Goal: Navigation & Orientation: Find specific page/section

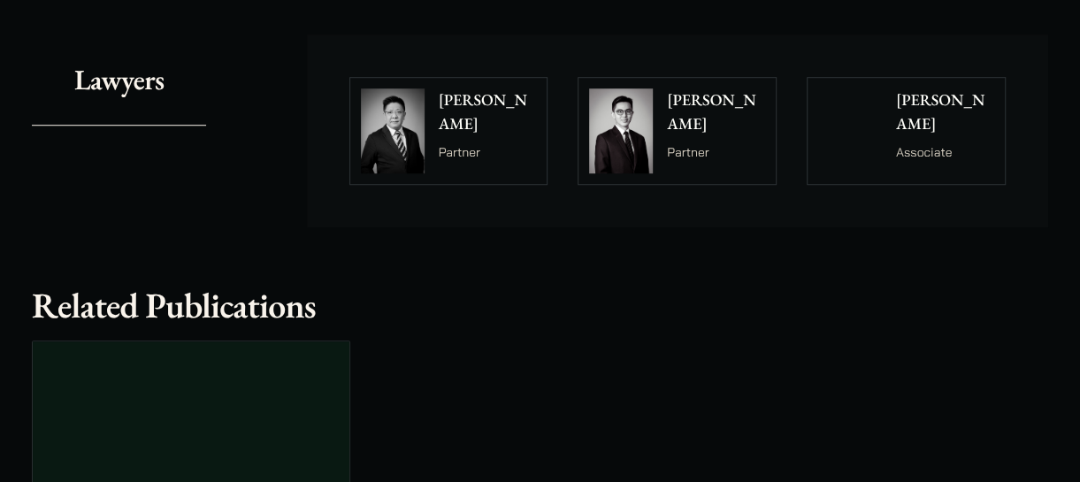
scroll to position [619, 0]
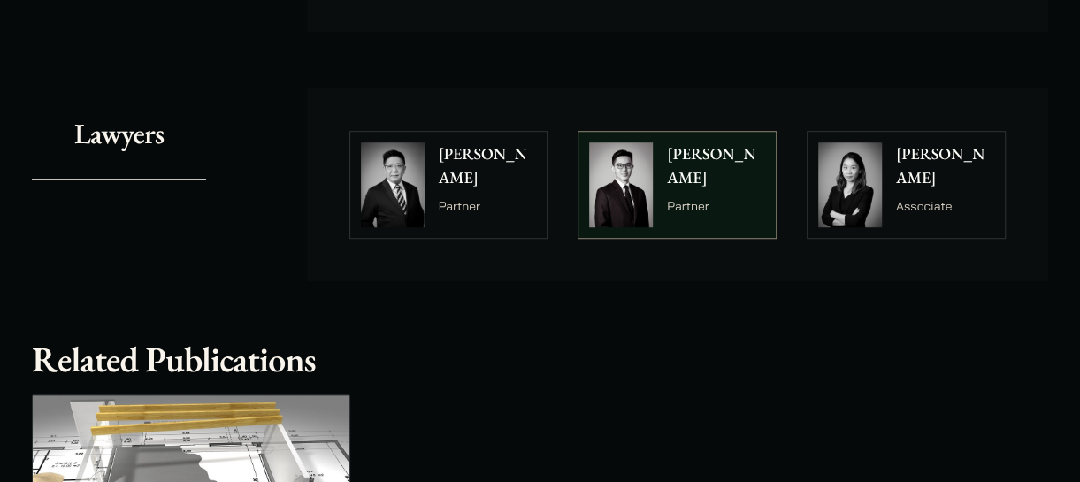
click at [681, 162] on p "Kenley Mak" at bounding box center [716, 166] width 98 height 48
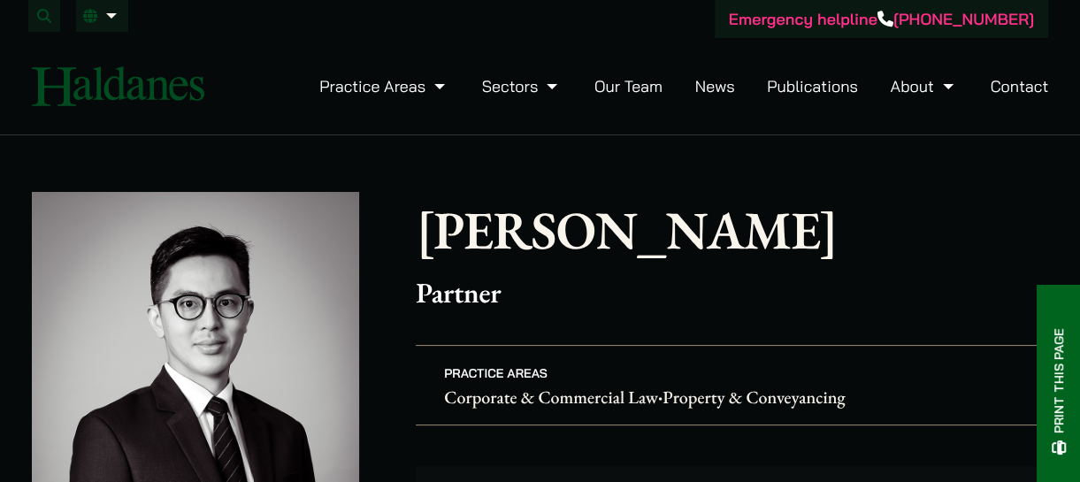
click at [819, 86] on link "Publications" at bounding box center [812, 86] width 91 height 20
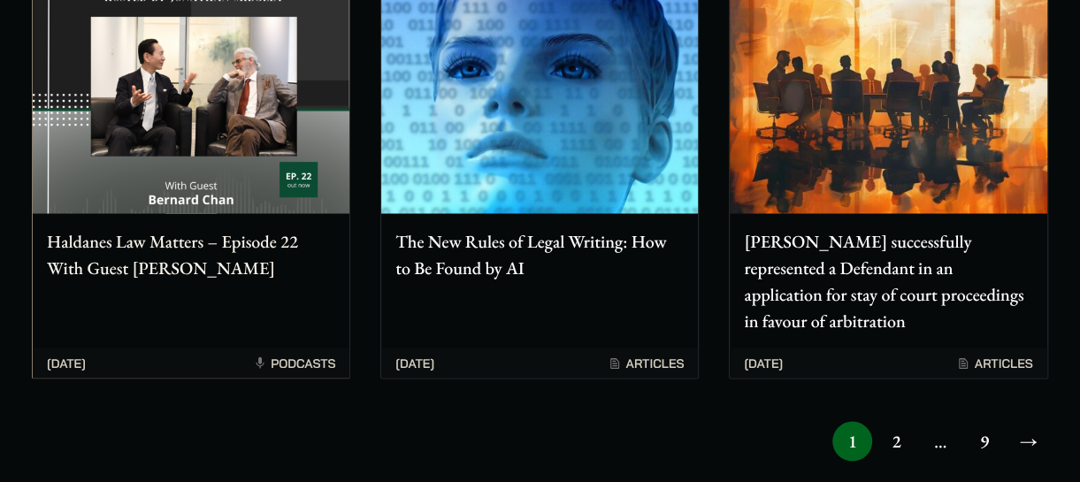
scroll to position [1680, 0]
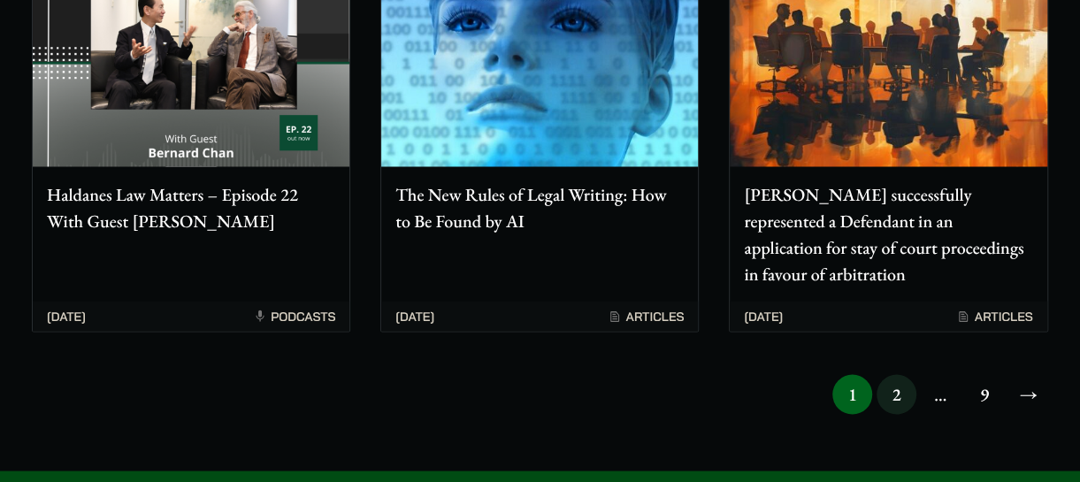
click at [894, 374] on link "2" at bounding box center [896, 394] width 40 height 40
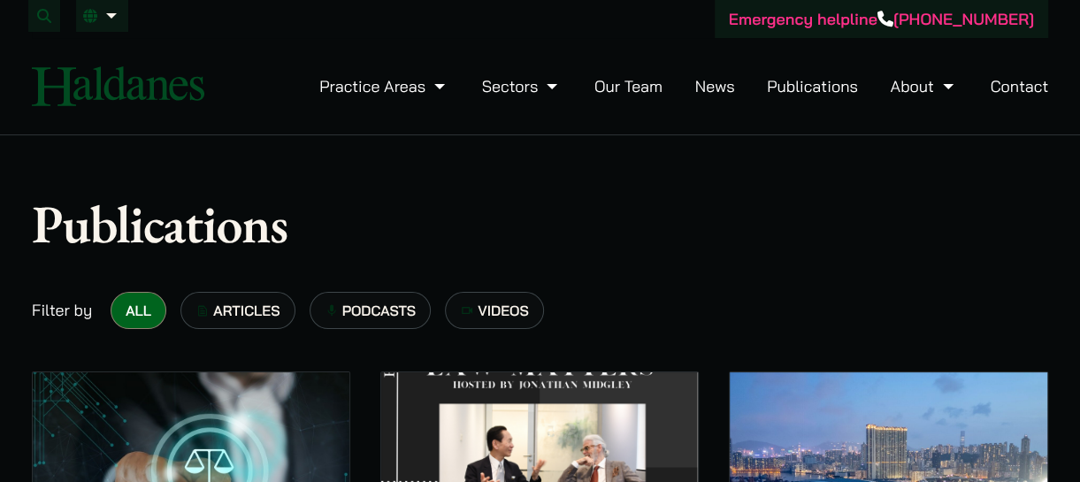
click at [629, 91] on link "Our Team" at bounding box center [628, 86] width 68 height 20
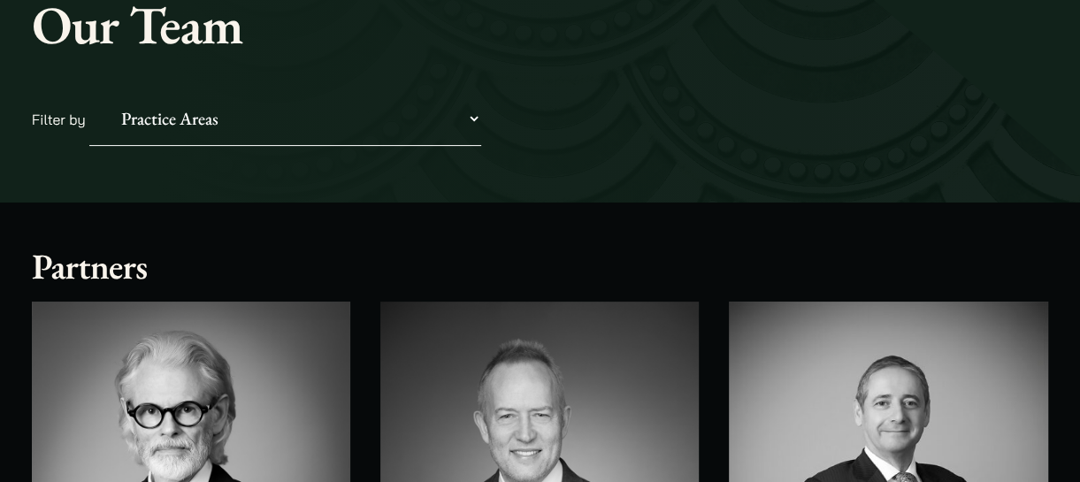
scroll to position [265, 0]
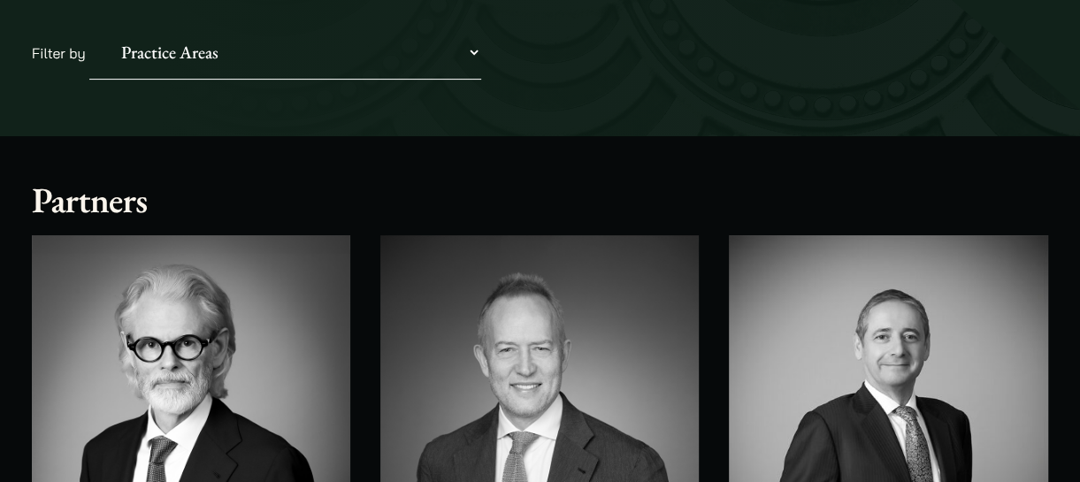
click at [475, 54] on select "Practice Areas Antitrust and Competition Civil Litigation & Dispute Resolution …" at bounding box center [285, 53] width 392 height 54
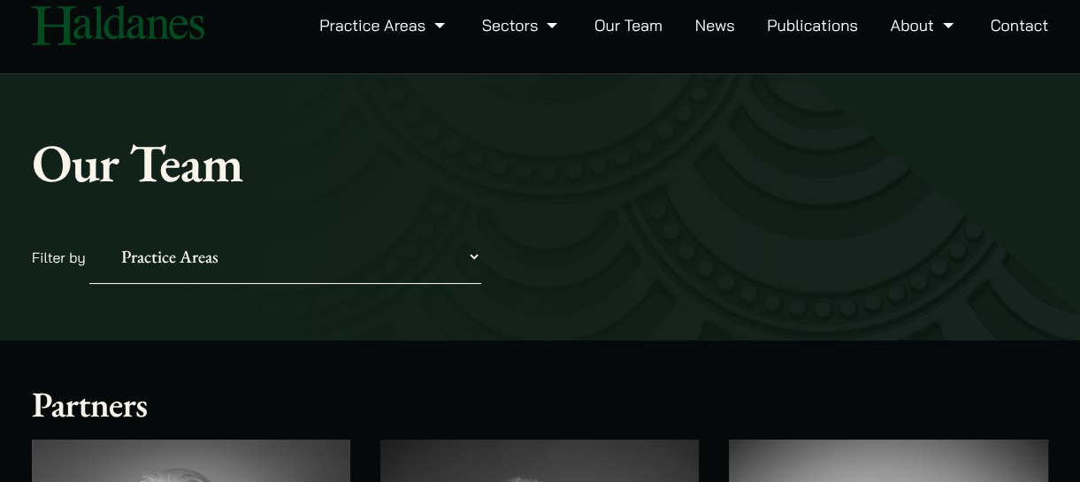
scroll to position [0, 0]
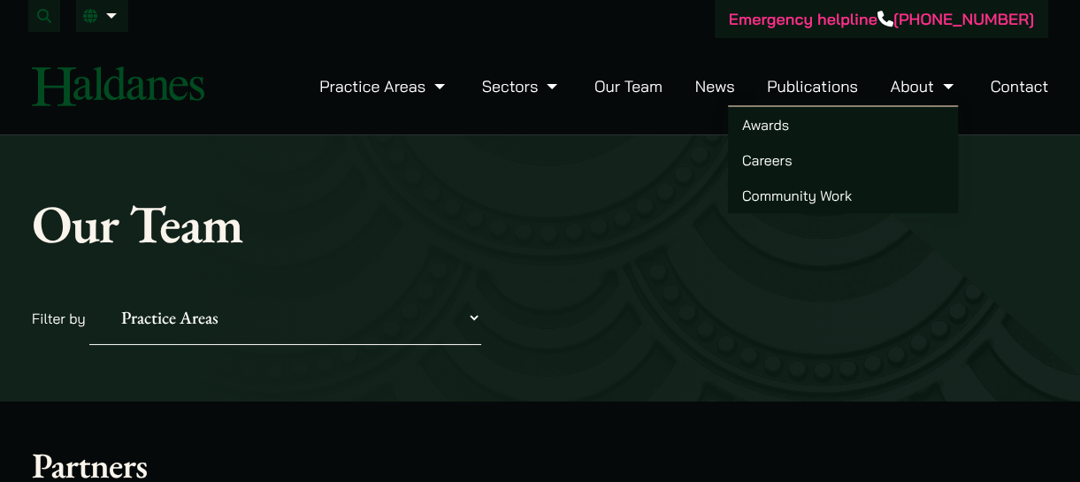
click at [819, 126] on link "Awards" at bounding box center [843, 124] width 230 height 35
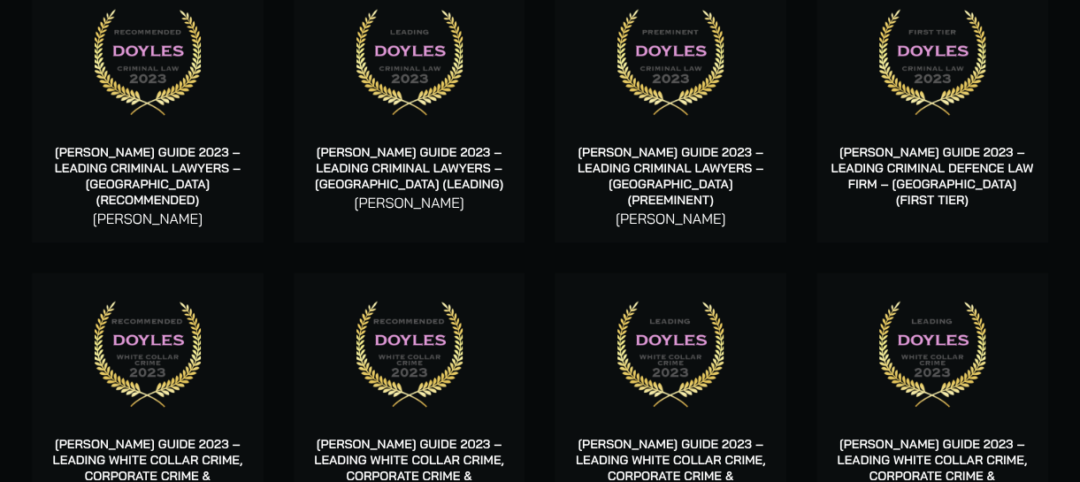
scroll to position [5572, 0]
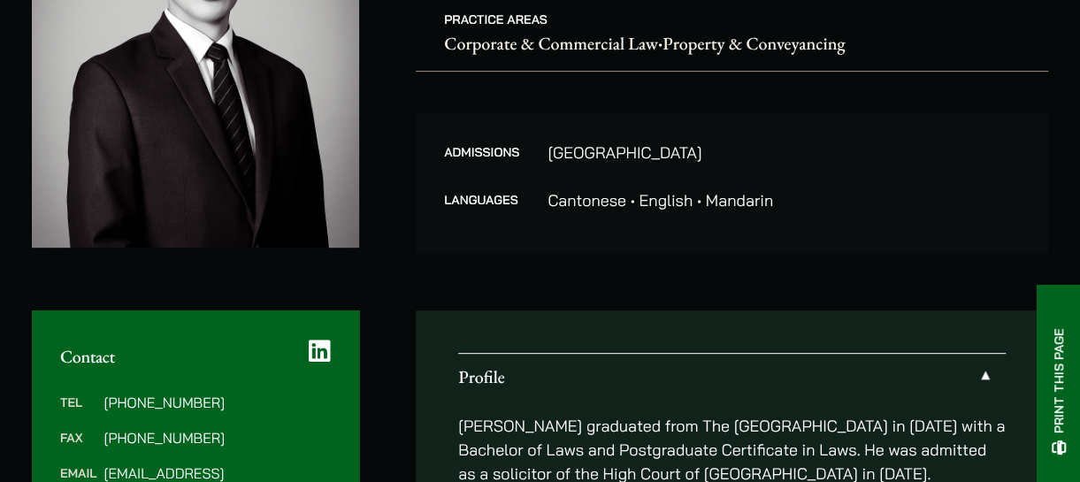
scroll to position [442, 0]
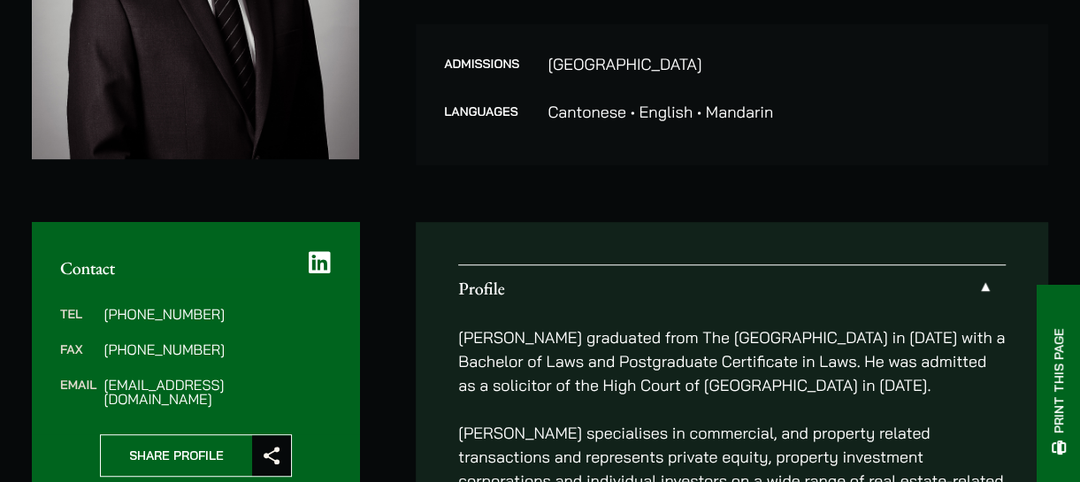
click at [318, 254] on icon at bounding box center [320, 262] width 22 height 25
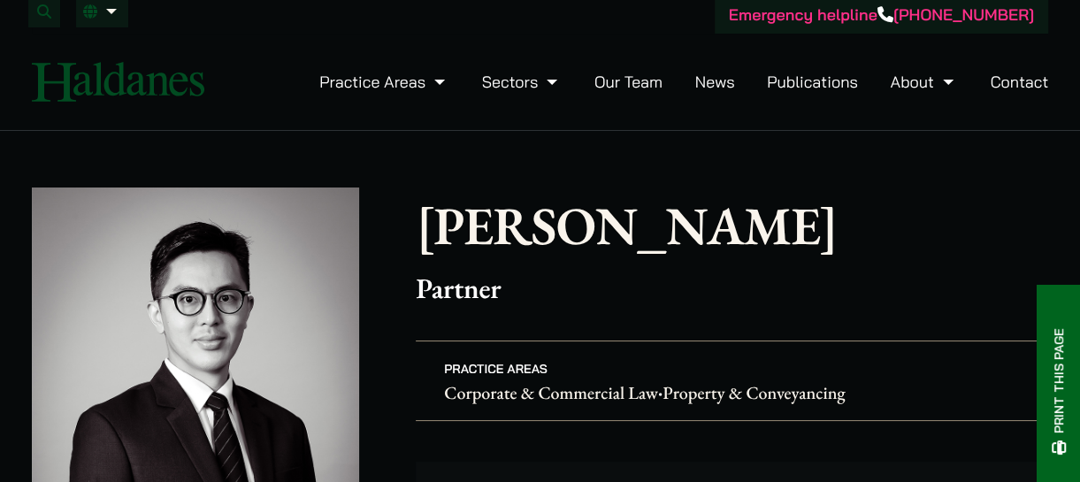
scroll to position [0, 0]
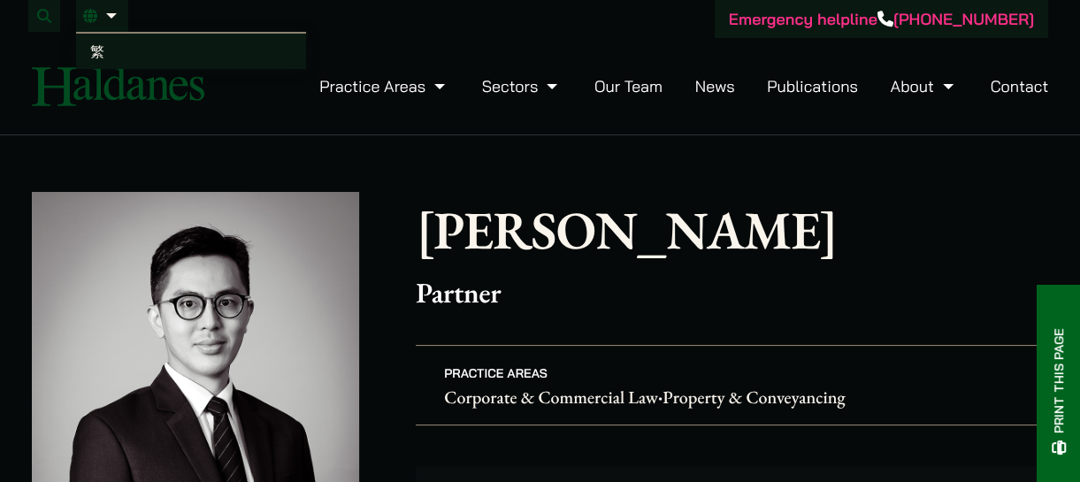
click at [95, 49] on span "繁" at bounding box center [97, 51] width 14 height 18
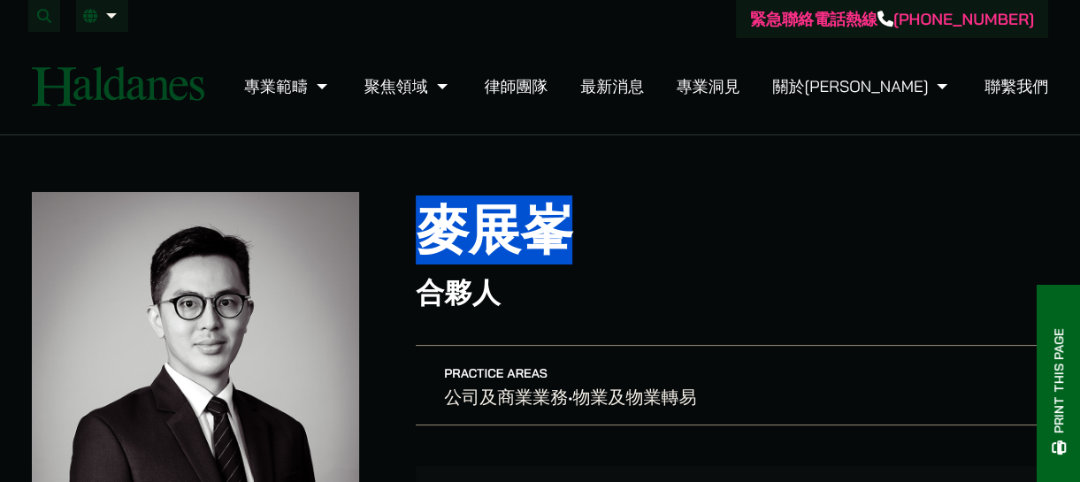
drag, startPoint x: 429, startPoint y: 230, endPoint x: 554, endPoint y: 243, distance: 125.4
click at [554, 243] on h1 "麥展峯" at bounding box center [732, 230] width 632 height 64
copy h1 "麥展峯"
